Goal: Task Accomplishment & Management: Use online tool/utility

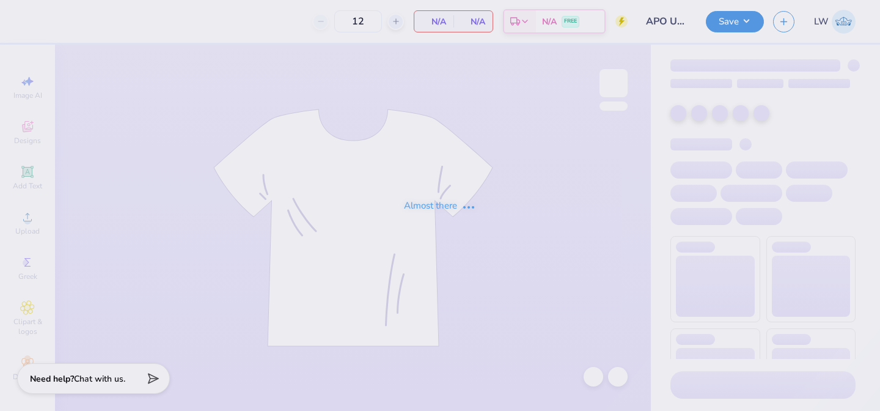
type input "APO UNC Bid Day 2025"
type input "150"
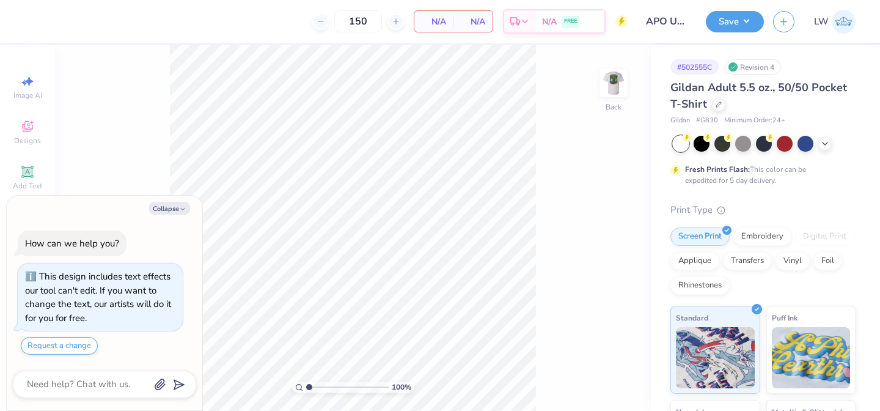
type textarea "x"
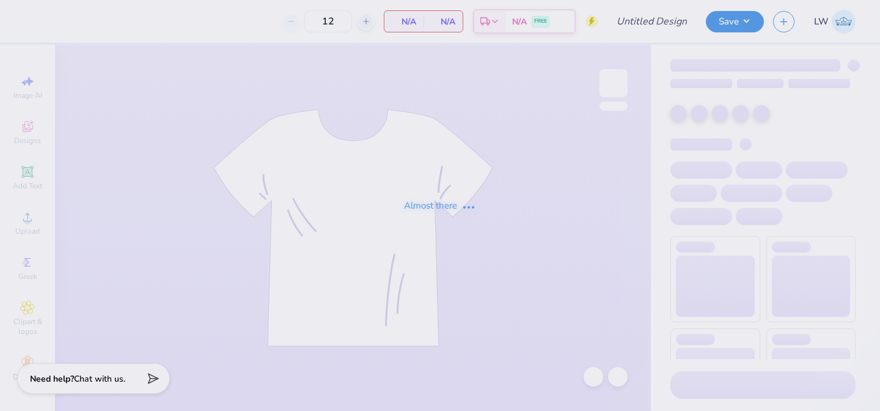
type input "KD WF Jerseys Fall 2025"
type input "90"
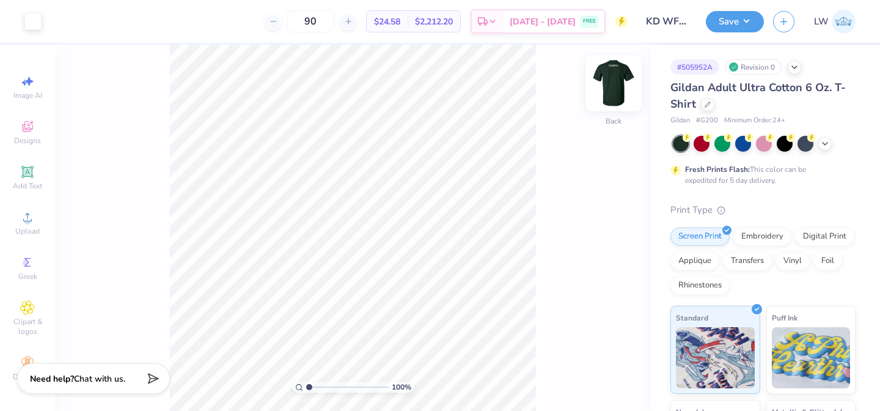
click at [614, 94] on img at bounding box center [613, 83] width 49 height 49
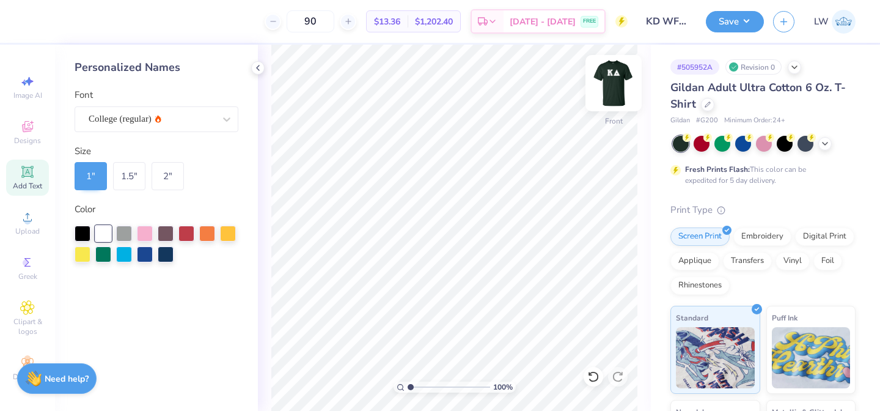
click at [616, 84] on img at bounding box center [613, 83] width 49 height 49
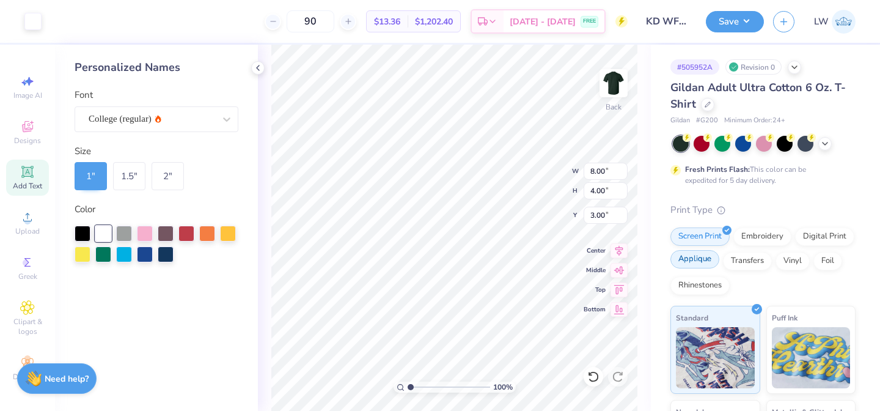
click at [697, 263] on div "Applique" at bounding box center [695, 259] width 49 height 18
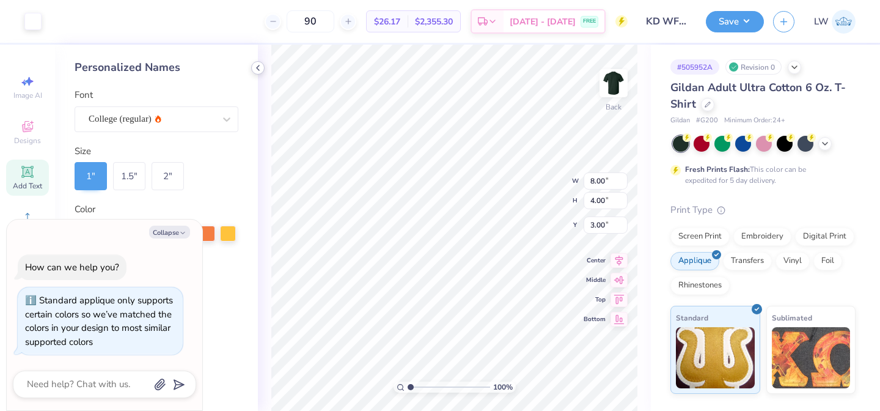
click at [256, 67] on icon at bounding box center [258, 68] width 10 height 10
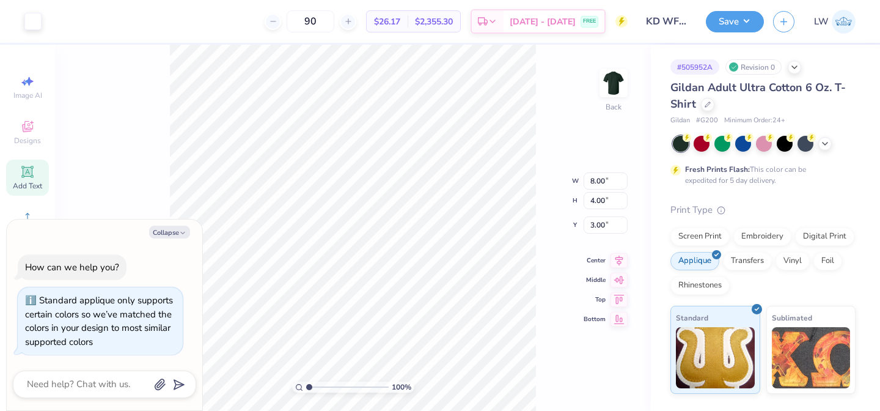
click at [537, 95] on div "100 % Back W 8.00 8.00 " H 4.00 4.00 " Y 3.00 3.00 " Center Middle Top Bottom" at bounding box center [353, 228] width 596 height 366
click at [747, 234] on div "Embroidery" at bounding box center [763, 235] width 58 height 18
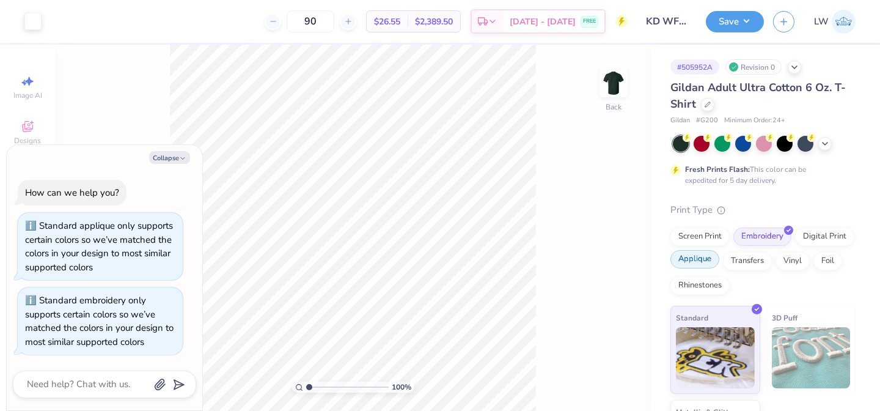
click at [687, 262] on div "Applique" at bounding box center [695, 259] width 49 height 18
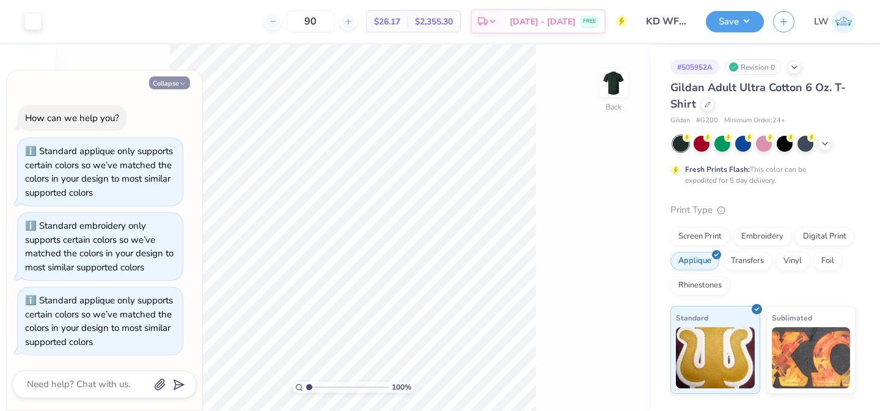
click at [183, 82] on icon "button" at bounding box center [182, 83] width 7 height 7
type textarea "x"
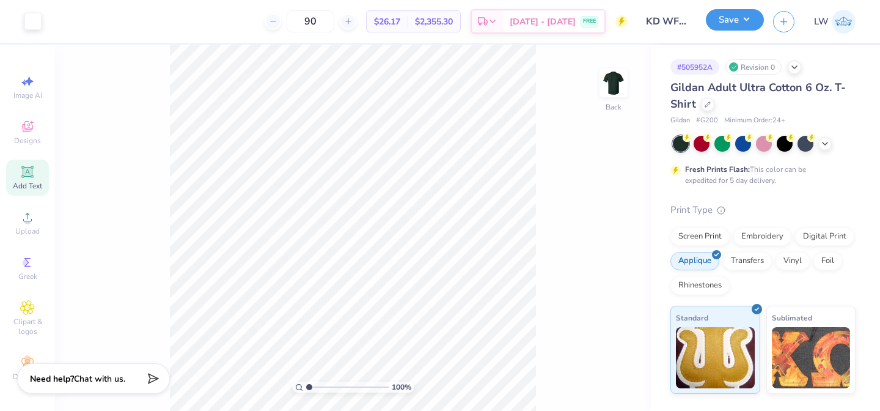
click at [743, 23] on button "Save" at bounding box center [735, 19] width 58 height 21
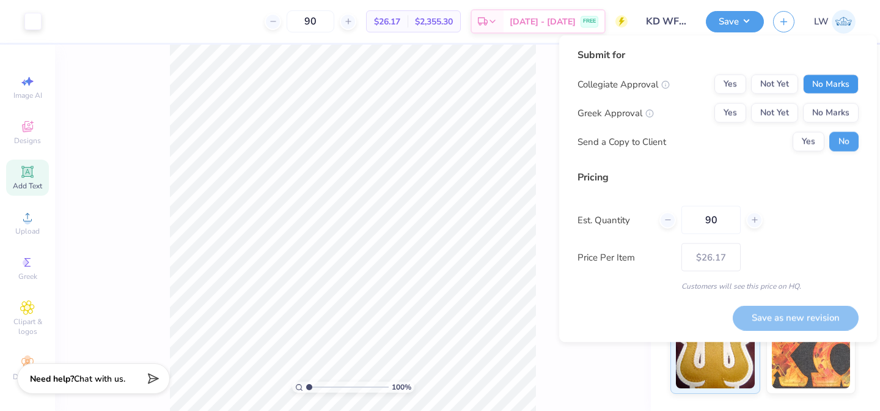
click at [827, 91] on button "No Marks" at bounding box center [831, 85] width 56 height 20
click at [735, 108] on button "Yes" at bounding box center [731, 113] width 32 height 20
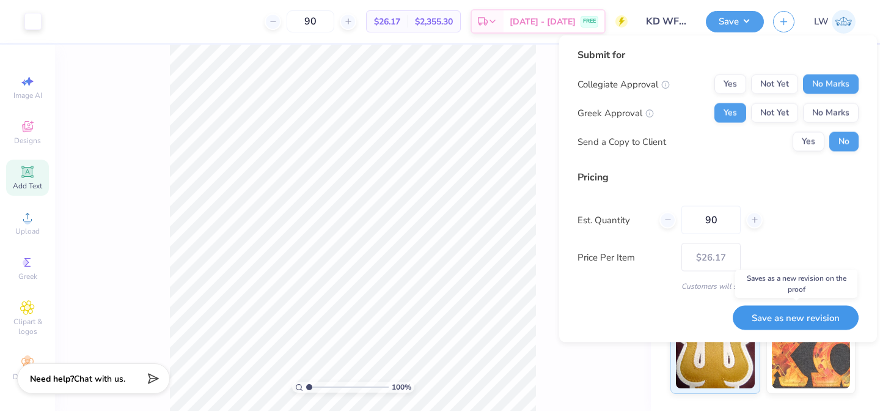
click at [791, 319] on button "Save as new revision" at bounding box center [796, 317] width 126 height 25
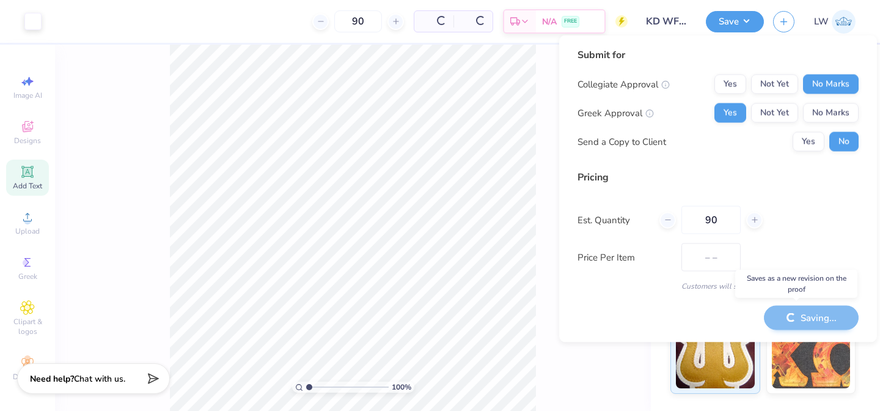
type input "$26.17"
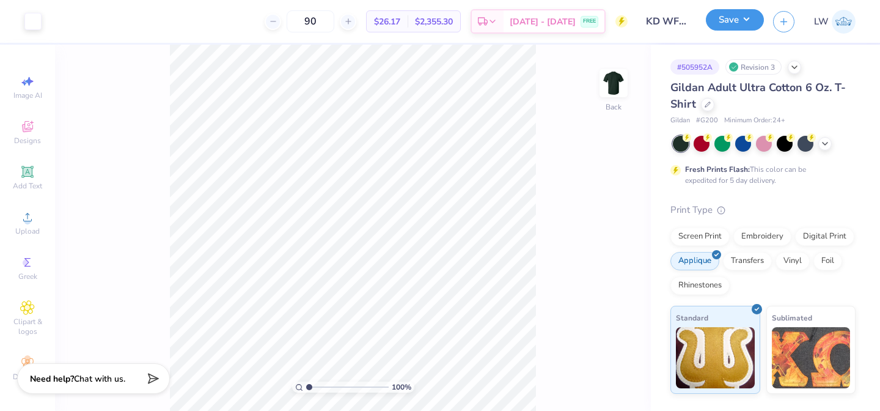
click at [725, 20] on button "Save" at bounding box center [735, 19] width 58 height 21
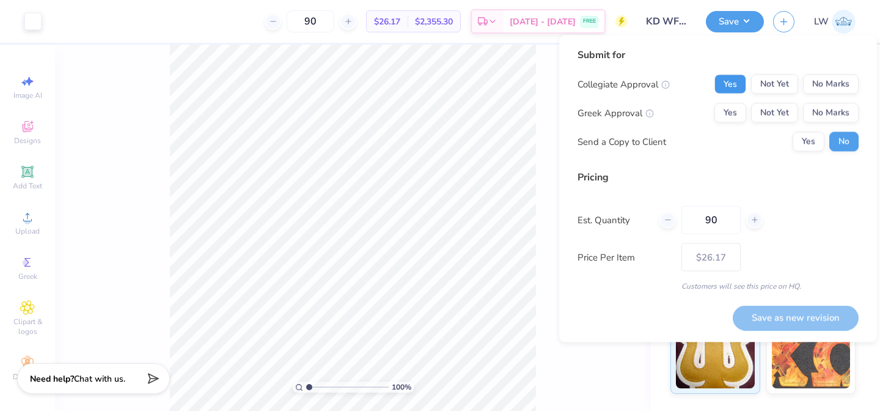
click at [738, 81] on button "Yes" at bounding box center [731, 85] width 32 height 20
click at [738, 108] on button "Yes" at bounding box center [731, 113] width 32 height 20
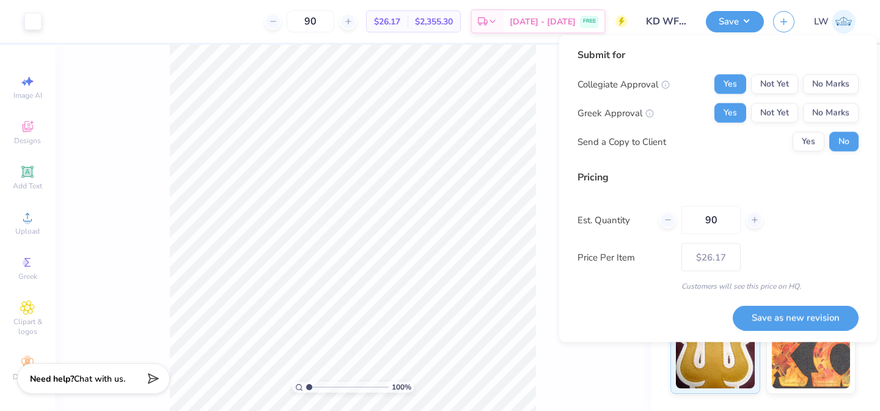
click at [820, 94] on div "Collegiate Approval Yes Not Yet No Marks Greek Approval Yes Not Yet No Marks Se…" at bounding box center [718, 113] width 281 height 77
click at [816, 88] on button "No Marks" at bounding box center [831, 85] width 56 height 20
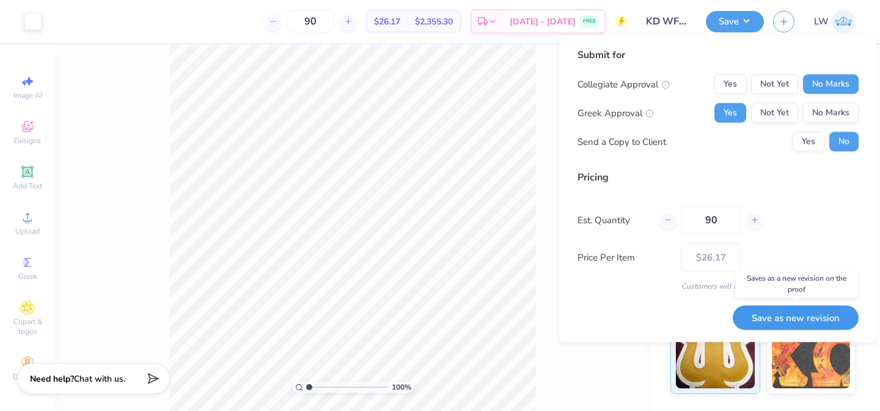
click at [802, 320] on button "Save as new revision" at bounding box center [796, 317] width 126 height 25
type input "$26.17"
